Goal: Transaction & Acquisition: Complete application form

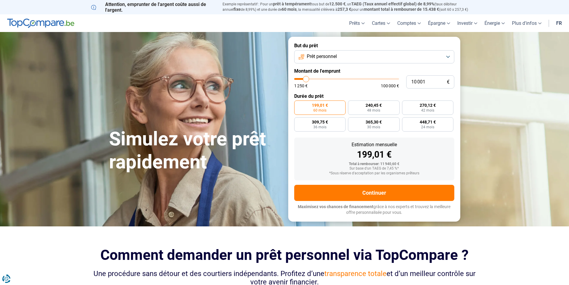
click at [332, 57] on span "Prêt personnel" at bounding box center [322, 56] width 30 height 7
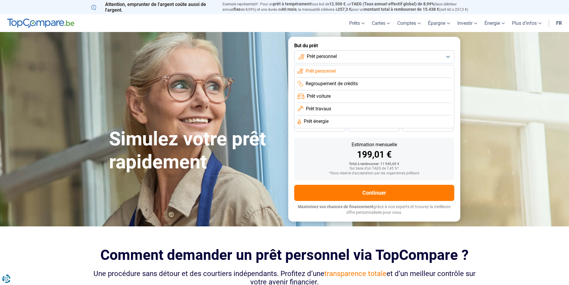
click at [331, 108] on span "Prêt travaux" at bounding box center [318, 108] width 25 height 7
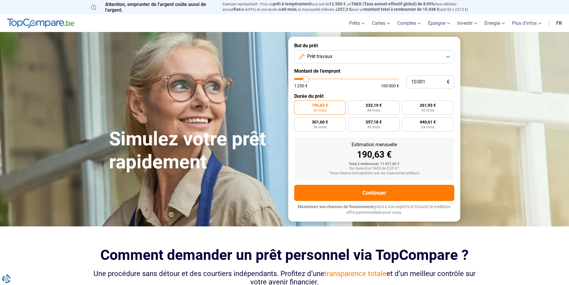
type input "10 250"
type input "10250"
type input "10 500"
type input "10500"
type input "11 000"
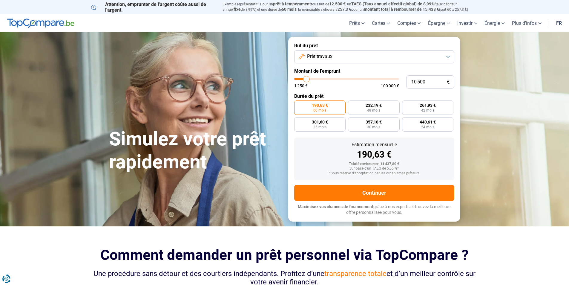
type input "11000"
type input "11 250"
type input "11250"
type input "11 500"
type input "11500"
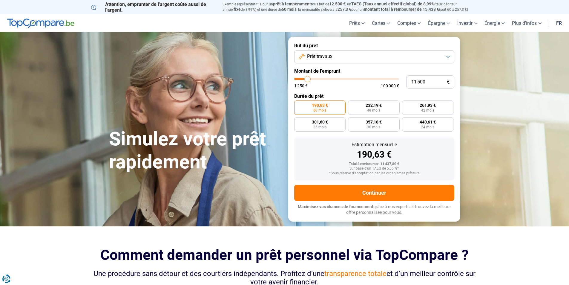
type input "11 750"
type input "11750"
type input "12 500"
type input "12500"
type input "12 750"
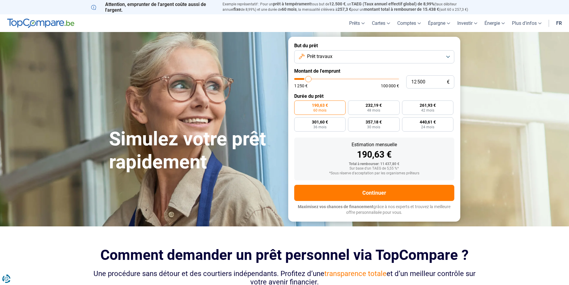
type input "12750"
type input "13 000"
type input "13000"
type input "13 500"
type input "13500"
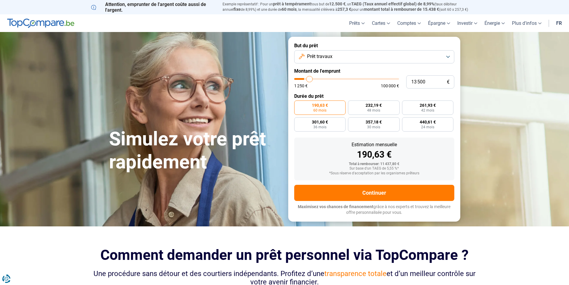
type input "14 000"
type input "14000"
type input "14 250"
type input "14250"
type input "14 500"
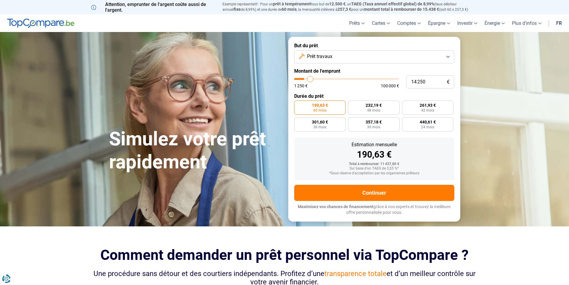
type input "14500"
type input "15 000"
type input "15000"
type input "15 500"
type input "15500"
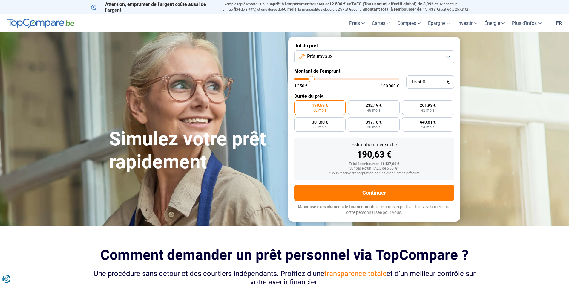
type input "15 750"
type input "15750"
type input "16 250"
type input "16250"
type input "16 500"
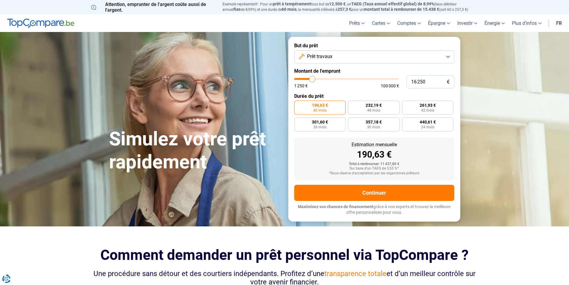
type input "16500"
type input "17 500"
type input "17500"
type input "18 500"
type input "18500"
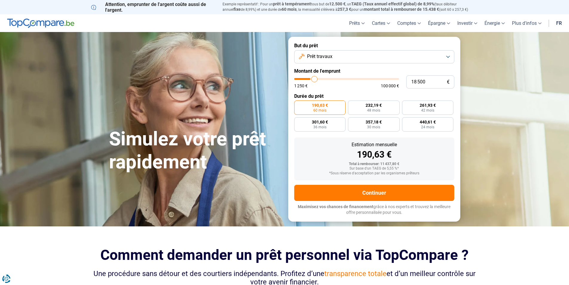
type input "19 250"
type input "19250"
type input "21 750"
type input "21750"
type input "23 250"
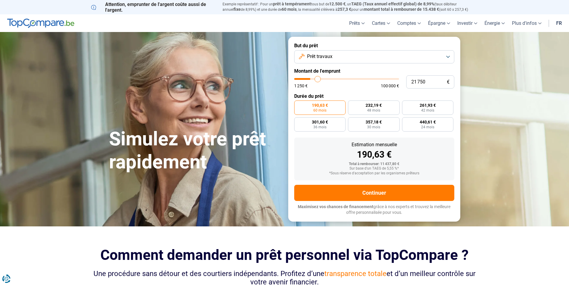
type input "23250"
type input "24 250"
type input "24250"
type input "27 500"
type input "27500"
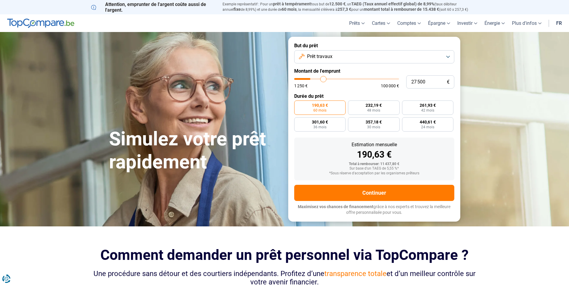
type input "29 250"
type input "29250"
type input "29 750"
type input "29750"
type input "30 500"
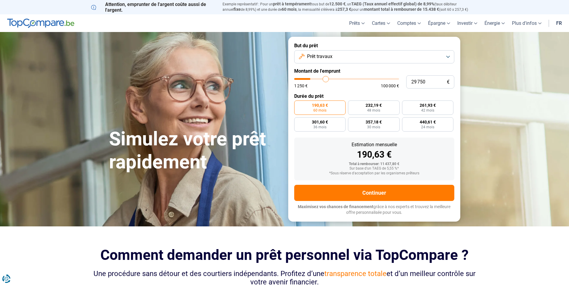
type input "30500"
type input "30 750"
type input "30750"
type input "31 000"
type input "31000"
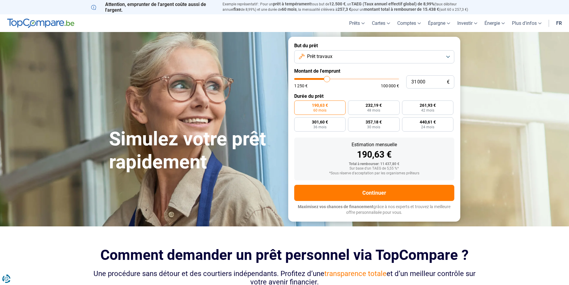
type input "31 250"
type input "31250"
type input "31 750"
type input "31750"
type input "32 000"
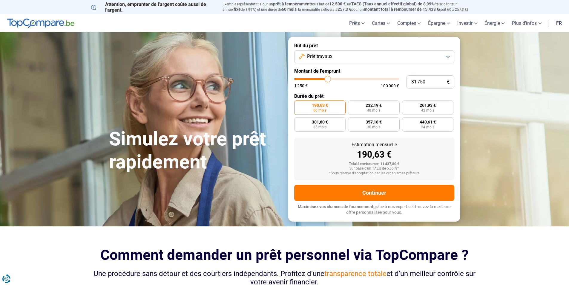
type input "32000"
type input "32 250"
type input "32250"
type input "32 750"
type input "32750"
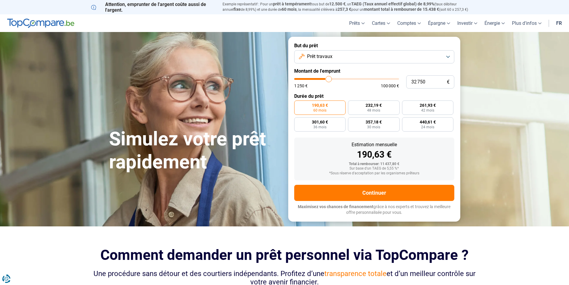
type input "33 250"
type input "33250"
type input "33 500"
type input "33500"
type input "33 250"
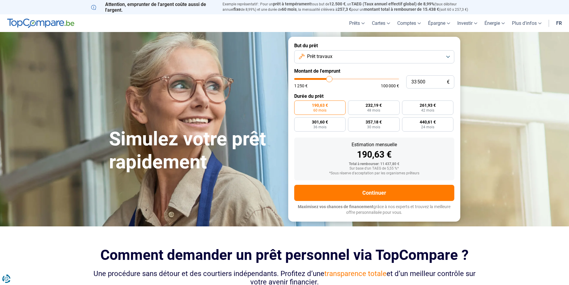
type input "33250"
type input "32 500"
type input "32500"
type input "32 250"
type input "32250"
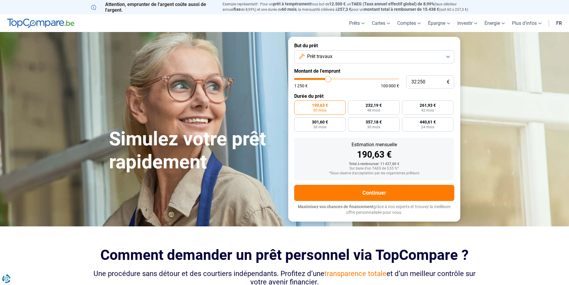
type input "30 500"
type input "30500"
type input "29 250"
type input "29250"
type input "28 250"
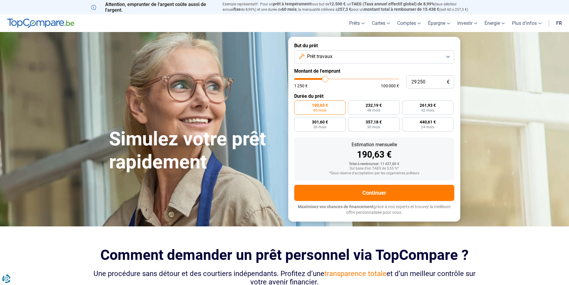
type input "28250"
type input "28 000"
type input "28000"
type input "27 750"
type input "27750"
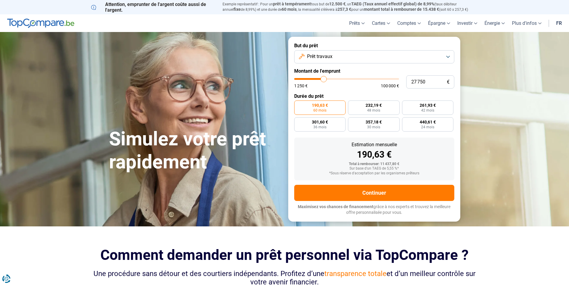
type input "28 000"
type input "28000"
type input "28 250"
type input "28250"
type input "28 750"
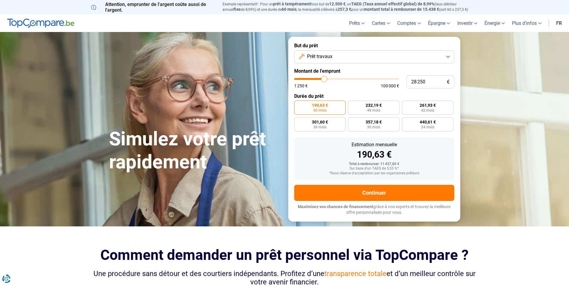
type input "28750"
type input "29 000"
type input "29000"
type input "29 250"
type input "29250"
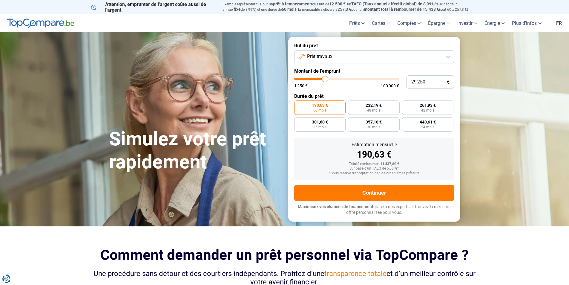
type input "29 500"
type input "29500"
type input "30 250"
type input "30250"
type input "30 500"
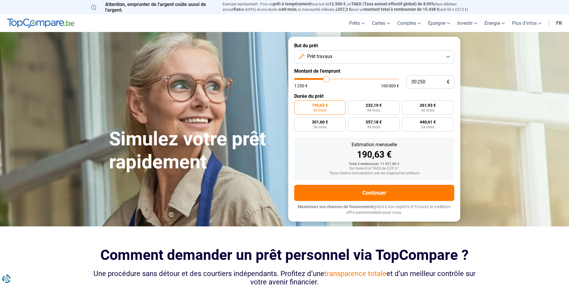
type input "30500"
type input "30 750"
type input "30750"
type input "30 500"
type input "30500"
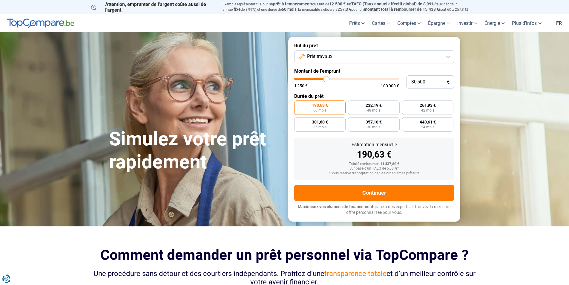
type input "30 250"
type input "30250"
type input "29 500"
type input "29500"
type input "29 250"
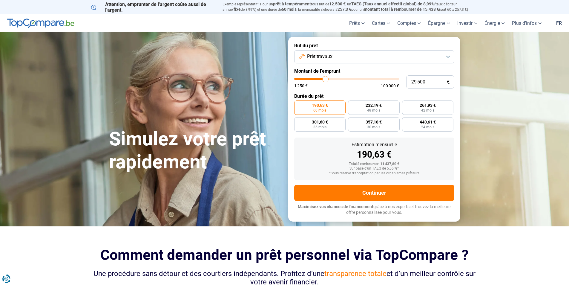
type input "29250"
type input "29 500"
type input "29500"
type input "29 750"
type input "29750"
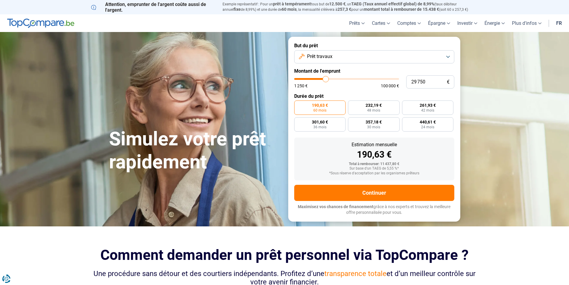
type input "30 250"
type input "30250"
type input "29 750"
type input "29750"
type input "29 500"
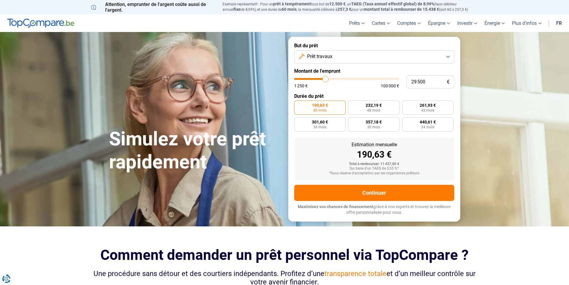
drag, startPoint x: 306, startPoint y: 78, endPoint x: 326, endPoint y: 78, distance: 19.4
type input "29500"
click at [326, 78] on input "range" at bounding box center [346, 79] width 105 height 2
radio input "false"
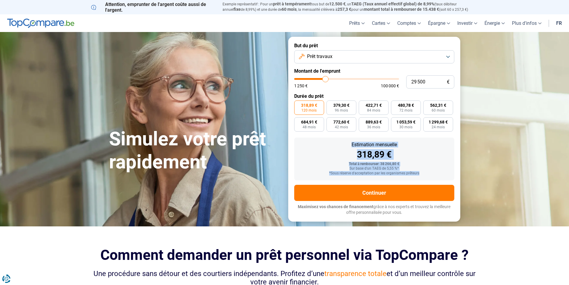
drag, startPoint x: 343, startPoint y: 144, endPoint x: 444, endPoint y: 173, distance: 106.0
click at [444, 173] on div "Estimation mensuelle 318,89 € Total à rembourser: 38 266,80 € Sur base d'un TAE…" at bounding box center [374, 158] width 160 height 43
click at [444, 173] on div "*Sous réserve d'acceptation par les organismes prêteurs" at bounding box center [374, 173] width 151 height 4
drag, startPoint x: 370, startPoint y: 146, endPoint x: 427, endPoint y: 174, distance: 63.4
click at [427, 174] on div "Estimation mensuelle 318,89 € Total à rembourser: 38 266,80 € Sur base d'un TAE…" at bounding box center [374, 158] width 160 height 43
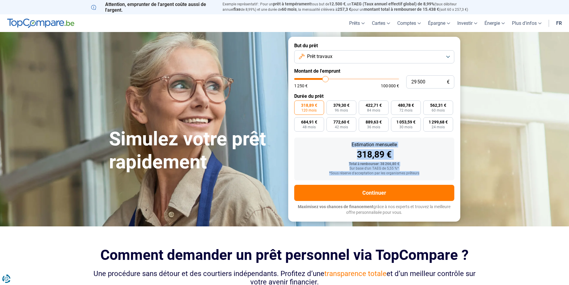
click at [427, 174] on div "*Sous réserve d'acceptation par les organismes prêteurs" at bounding box center [374, 173] width 151 height 4
drag, startPoint x: 433, startPoint y: 171, endPoint x: 338, endPoint y: 147, distance: 98.1
click at [338, 147] on div "Estimation mensuelle 318,89 € Total à rembourser: 38 266,80 € Sur base d'un TAE…" at bounding box center [374, 158] width 160 height 43
click at [338, 147] on div "Estimation mensuelle" at bounding box center [374, 144] width 151 height 5
drag, startPoint x: 338, startPoint y: 147, endPoint x: 426, endPoint y: 171, distance: 91.1
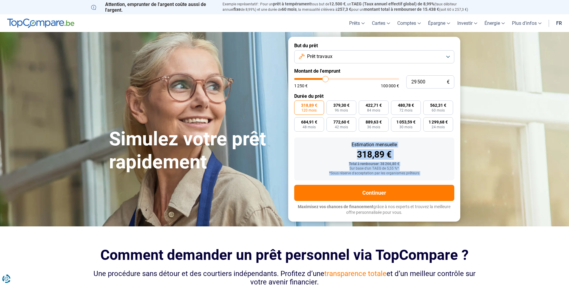
click at [426, 171] on div "Estimation mensuelle 318,89 € Total à rembourser: 38 266,80 € Sur base d'un TAE…" at bounding box center [374, 158] width 160 height 43
click at [426, 171] on div "*Sous réserve d'acceptation par les organismes prêteurs" at bounding box center [374, 173] width 151 height 4
drag, startPoint x: 430, startPoint y: 171, endPoint x: 342, endPoint y: 141, distance: 93.3
click at [342, 141] on div "Estimation mensuelle 318,89 € Total à rembourser: 38 266,80 € Sur base d'un TAE…" at bounding box center [374, 158] width 160 height 43
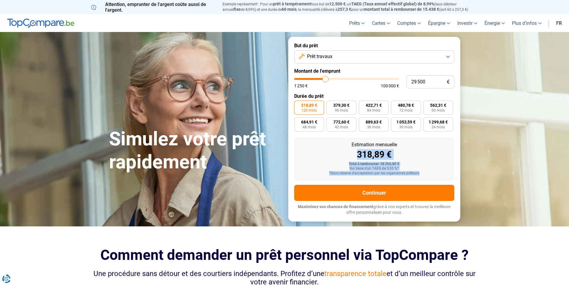
drag, startPoint x: 336, startPoint y: 148, endPoint x: 420, endPoint y: 172, distance: 88.1
click at [420, 172] on div "Estimation mensuelle 318,89 € Total à rembourser: 38 266,80 € Sur base d'un TAE…" at bounding box center [374, 158] width 160 height 43
click at [420, 172] on div "*Sous réserve d'acceptation par les organismes prêteurs" at bounding box center [374, 173] width 151 height 4
drag, startPoint x: 429, startPoint y: 171, endPoint x: 340, endPoint y: 144, distance: 93.1
click at [340, 144] on div "Estimation mensuelle 318,89 € Total à rembourser: 38 266,80 € Sur base d'un TAE…" at bounding box center [374, 158] width 160 height 43
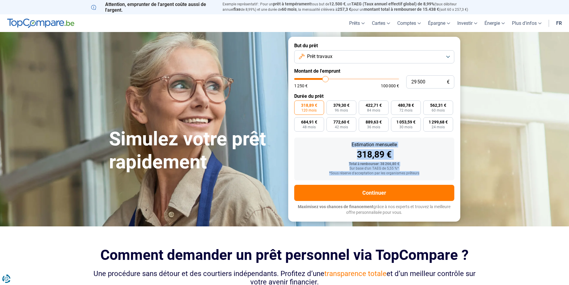
click at [340, 144] on div "Estimation mensuelle" at bounding box center [374, 144] width 151 height 5
drag, startPoint x: 335, startPoint y: 147, endPoint x: 437, endPoint y: 176, distance: 105.9
click at [437, 176] on div "Estimation mensuelle 318,89 € Total à rembourser: 38 266,80 € Sur base d'un TAE…" at bounding box center [374, 158] width 160 height 43
drag, startPoint x: 437, startPoint y: 176, endPoint x: 339, endPoint y: 142, distance: 103.2
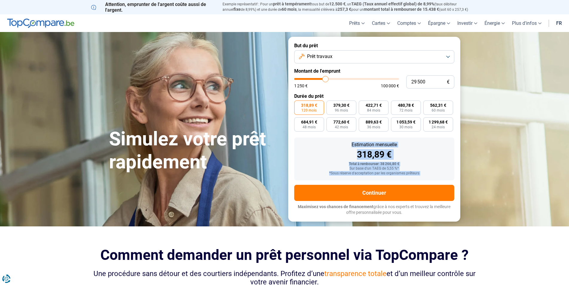
click at [339, 142] on div "Estimation mensuelle 318,89 € Total à rembourser: 38 266,80 € Sur base d'un TAE…" at bounding box center [374, 158] width 160 height 43
click at [339, 142] on div "Estimation mensuelle" at bounding box center [374, 144] width 151 height 5
drag, startPoint x: 346, startPoint y: 144, endPoint x: 424, endPoint y: 167, distance: 81.8
click at [424, 167] on div "Estimation mensuelle 318,89 € Total à rembourser: 38 266,80 € Sur base d'un TAE…" at bounding box center [374, 158] width 160 height 43
click at [433, 172] on div "*Sous réserve d'acceptation par les organismes prêteurs" at bounding box center [374, 173] width 151 height 4
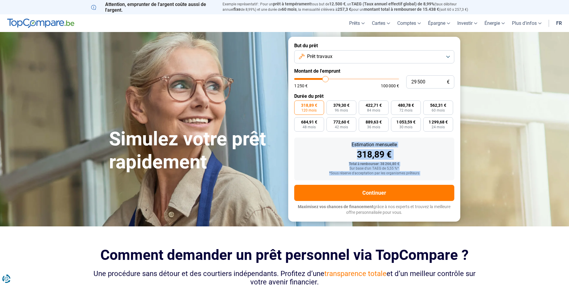
drag, startPoint x: 433, startPoint y: 172, endPoint x: 342, endPoint y: 146, distance: 94.1
click at [342, 146] on div "Estimation mensuelle 318,89 € Total à rembourser: 38 266,80 € Sur base d'un TAE…" at bounding box center [374, 158] width 160 height 43
click at [342, 146] on div "Estimation mensuelle" at bounding box center [374, 144] width 151 height 5
drag, startPoint x: 382, startPoint y: 150, endPoint x: 448, endPoint y: 176, distance: 71.7
click at [448, 176] on div "Estimation mensuelle 318,89 € Total à rembourser: 38 266,80 € Sur base d'un TAE…" at bounding box center [374, 158] width 160 height 43
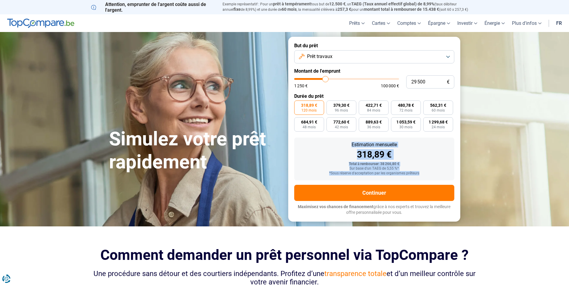
click at [434, 173] on div "*Sous réserve d'acceptation par les organismes prêteurs" at bounding box center [374, 173] width 151 height 4
drag, startPoint x: 415, startPoint y: 216, endPoint x: 290, endPoint y: 48, distance: 208.9
click at [290, 48] on form "But du prêt Prêt travaux Montant de l'emprunt 29 500 € 1 250 € 100 000 € Durée …" at bounding box center [374, 129] width 172 height 184
click at [321, 45] on label "But du prêt" at bounding box center [374, 46] width 160 height 6
drag, startPoint x: 327, startPoint y: 140, endPoint x: 449, endPoint y: 214, distance: 142.8
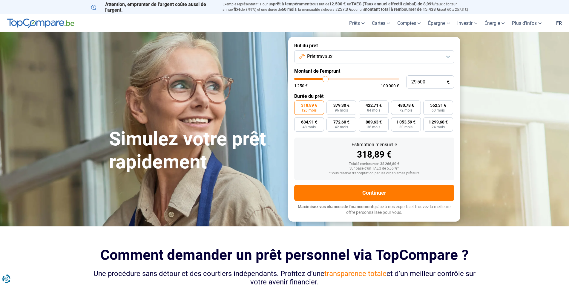
click at [449, 214] on form "But du prêt Prêt travaux Montant de l'emprunt 29 500 € 1 250 € 100 000 € Durée …" at bounding box center [374, 129] width 172 height 184
click at [443, 212] on p "Maximisez vos chances de financement grâce à nos experts et trouvez la meilleur…" at bounding box center [374, 210] width 160 height 12
type input "28 750"
type input "28750"
type input "28 250"
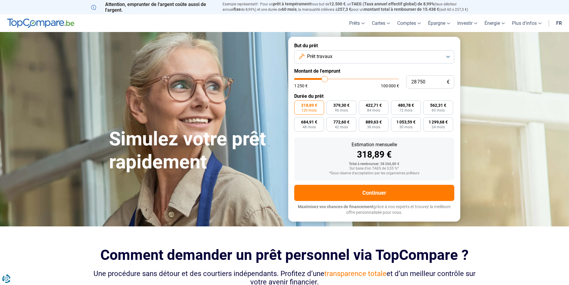
type input "28250"
type input "28 000"
type input "28000"
type input "27 500"
type input "27500"
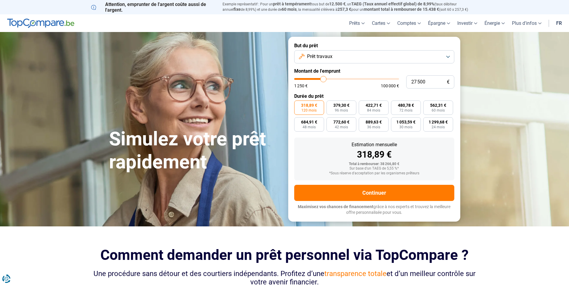
type input "27 250"
type input "27250"
type input "26 500"
type input "26500"
type input "26 250"
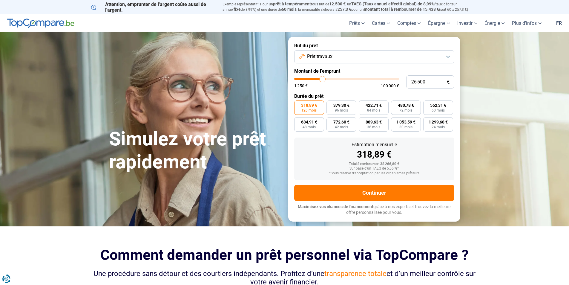
type input "26250"
type input "25 750"
type input "25750"
type input "25 250"
type input "25250"
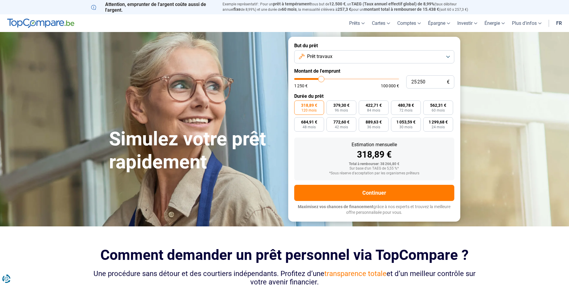
type input "25 000"
type input "25000"
type input "24 500"
type input "24500"
type input "24 250"
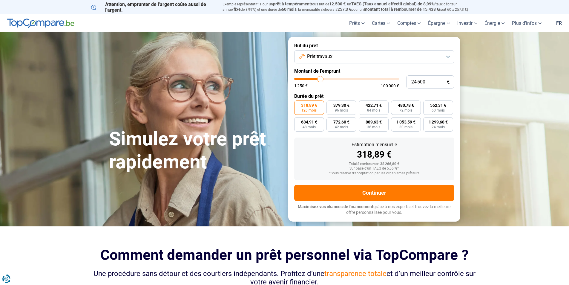
type input "24250"
type input "23 750"
type input "23750"
type input "23 500"
type input "23500"
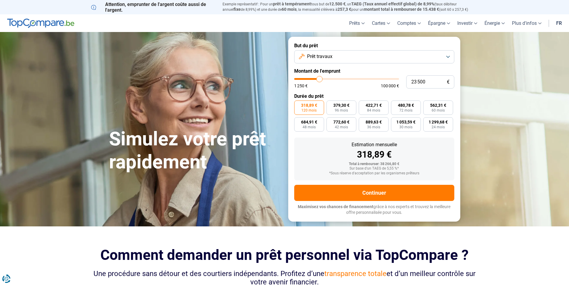
type input "23 250"
type input "23250"
type input "23 000"
type input "23000"
type input "22 750"
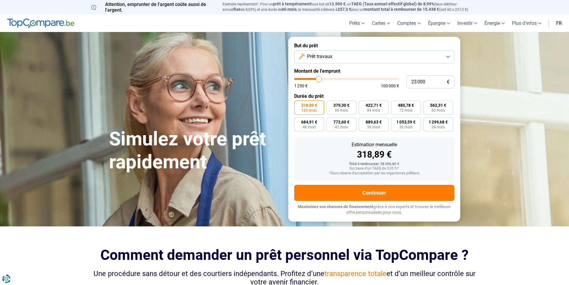
type input "22750"
type input "22 250"
type input "22250"
type input "22 000"
type input "22000"
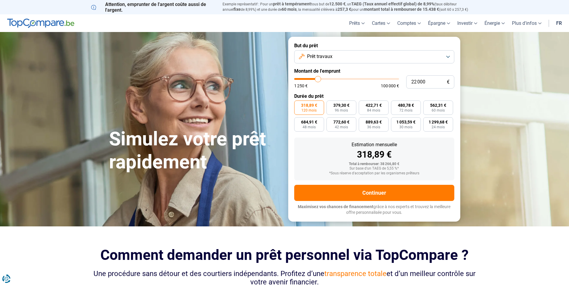
type input "21 750"
type input "21750"
type input "21 500"
type input "21500"
type input "21 250"
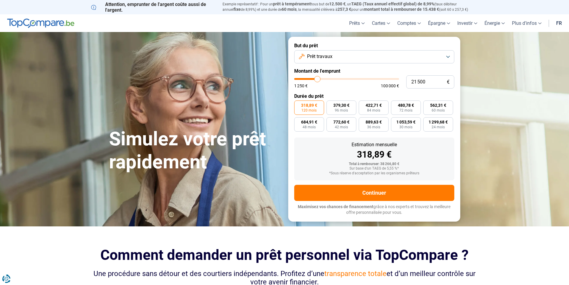
type input "21250"
type input "20 750"
type input "20750"
type input "20 500"
type input "20500"
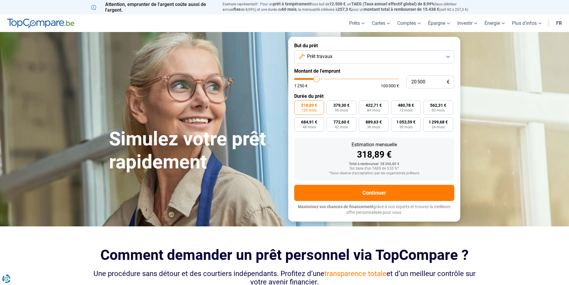
type input "20 250"
type input "20250"
type input "20 000"
type input "20000"
type input "19 750"
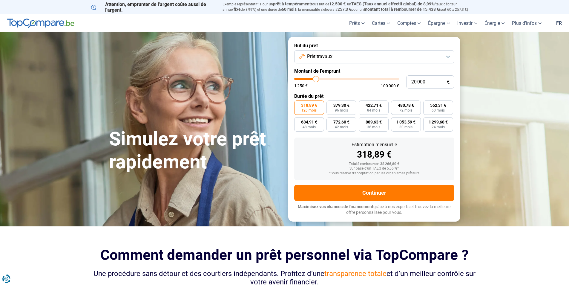
type input "19750"
type input "19 250"
type input "19250"
type input "19 750"
type input "19750"
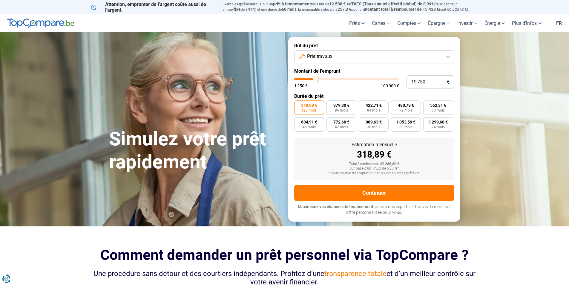
type input "20 000"
type input "20000"
type input "20 250"
type input "20250"
type input "20 500"
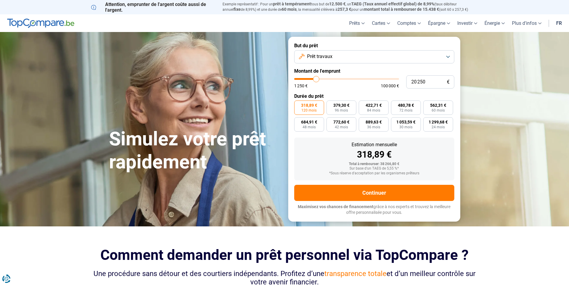
type input "20500"
type input "20 250"
type input "20250"
type input "19 750"
type input "19750"
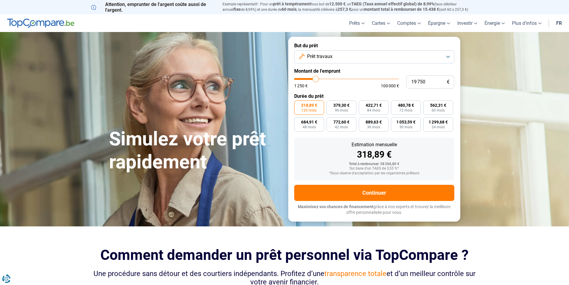
type input "20 000"
type input "20000"
type input "20 250"
type input "20250"
type input "20 500"
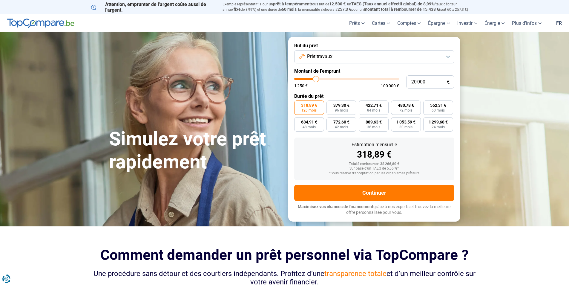
drag, startPoint x: 325, startPoint y: 79, endPoint x: 316, endPoint y: 80, distance: 9.0
click at [316, 80] on input "range" at bounding box center [346, 79] width 105 height 2
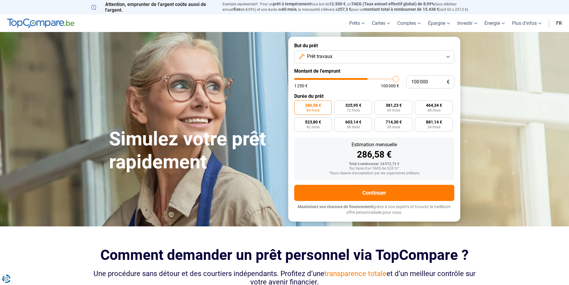
drag, startPoint x: 314, startPoint y: 80, endPoint x: 419, endPoint y: 81, distance: 104.8
click at [399, 80] on input "range" at bounding box center [346, 79] width 105 height 2
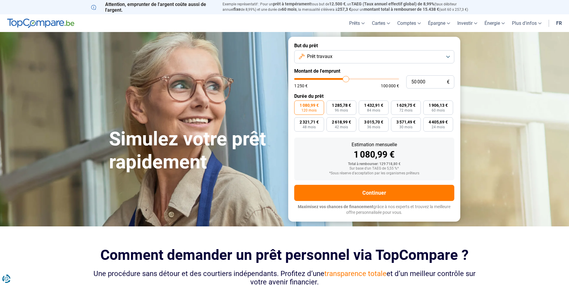
drag, startPoint x: 393, startPoint y: 80, endPoint x: 346, endPoint y: 81, distance: 46.9
click at [346, 80] on input "range" at bounding box center [346, 79] width 105 height 2
click at [378, 93] on label "Durée du prêt" at bounding box center [374, 96] width 160 height 6
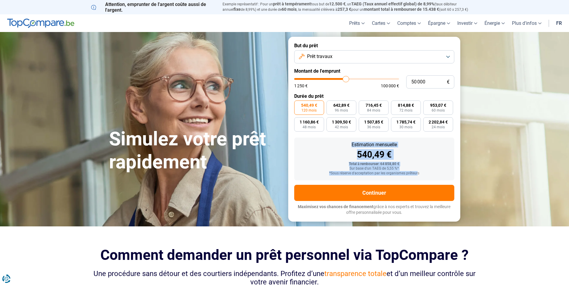
drag, startPoint x: 341, startPoint y: 146, endPoint x: 417, endPoint y: 173, distance: 80.7
click at [417, 173] on div "Estimation mensuelle 540,49 € Total à rembourser: 64 858,80 € Sur base d'un TAE…" at bounding box center [374, 158] width 160 height 43
click at [417, 173] on div "*Sous réserve d'acceptation par les organismes prêteurs" at bounding box center [374, 173] width 151 height 4
drag, startPoint x: 362, startPoint y: 143, endPoint x: 427, endPoint y: 174, distance: 71.6
click at [427, 174] on div "Estimation mensuelle 540,49 € Total à rembourser: 64 858,80 € Sur base d'un TAE…" at bounding box center [374, 158] width 160 height 43
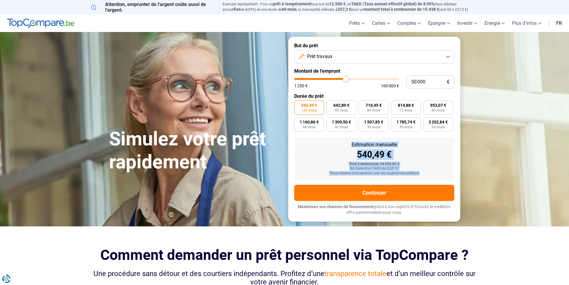
click at [427, 174] on div "*Sous réserve d'acceptation par les organismes prêteurs" at bounding box center [374, 173] width 151 height 4
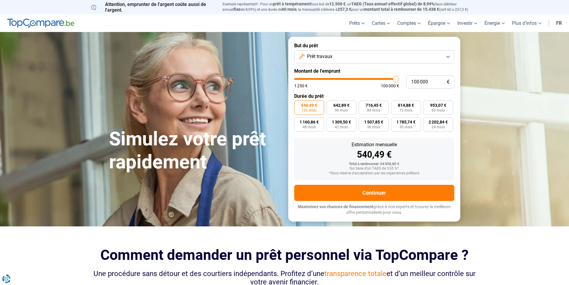
drag, startPoint x: 346, startPoint y: 78, endPoint x: 404, endPoint y: 81, distance: 58.0
click at [399, 80] on input "range" at bounding box center [346, 79] width 105 height 2
drag, startPoint x: 394, startPoint y: 81, endPoint x: 349, endPoint y: 82, distance: 45.1
click at [349, 80] on input "range" at bounding box center [346, 79] width 105 height 2
drag, startPoint x: 346, startPoint y: 78, endPoint x: 326, endPoint y: 79, distance: 19.8
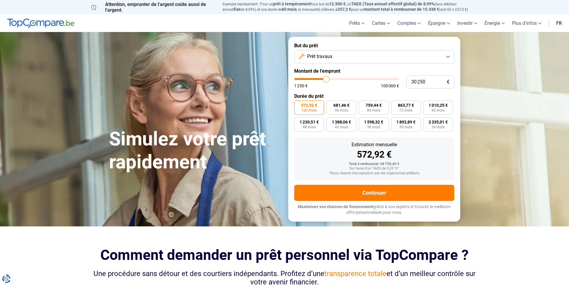
click at [326, 79] on input "range" at bounding box center [346, 79] width 105 height 2
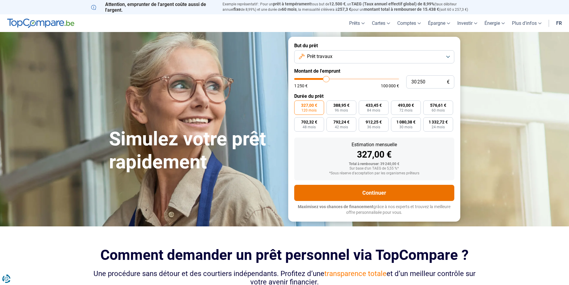
click at [383, 189] on button "Continuer" at bounding box center [374, 193] width 160 height 16
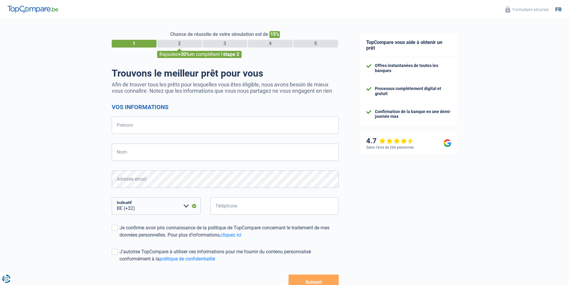
select select "32"
